Goal: Task Accomplishment & Management: Use online tool/utility

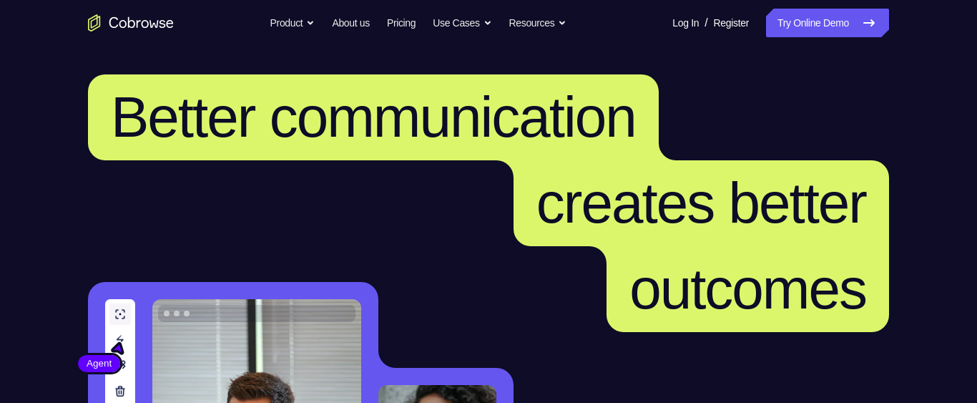
click at [826, 20] on link "Try Online Demo" at bounding box center [827, 23] width 123 height 29
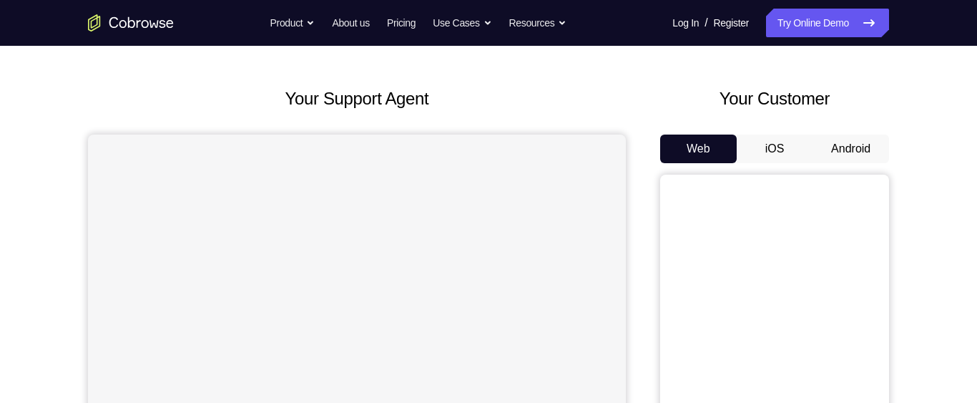
scroll to position [84, 0]
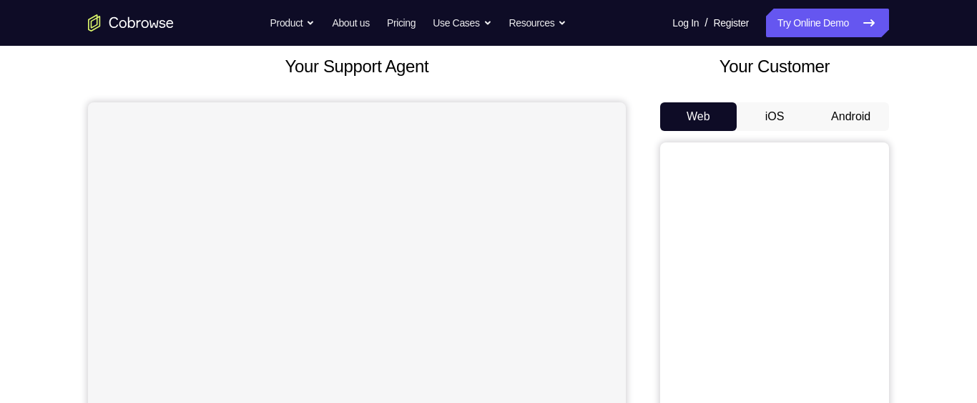
click at [857, 117] on button "Android" at bounding box center [851, 116] width 77 height 29
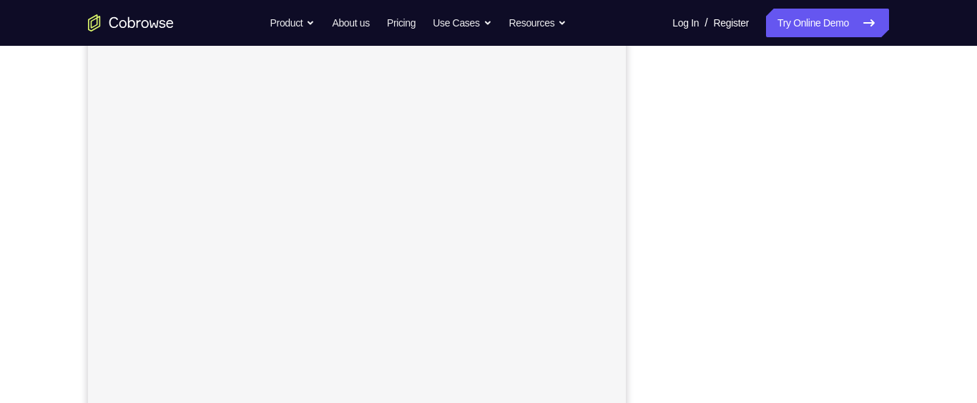
scroll to position [172, 0]
